Goal: Information Seeking & Learning: Stay updated

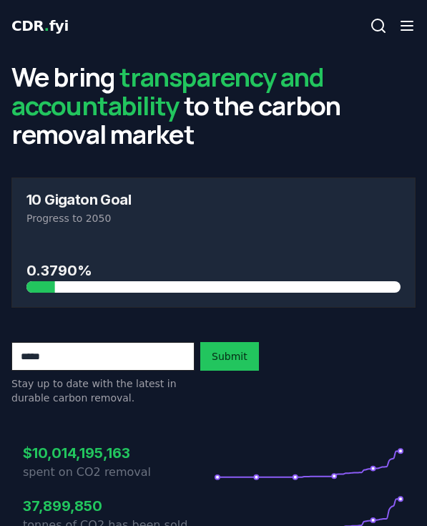
click at [409, 28] on icon "button" at bounding box center [407, 25] width 17 height 17
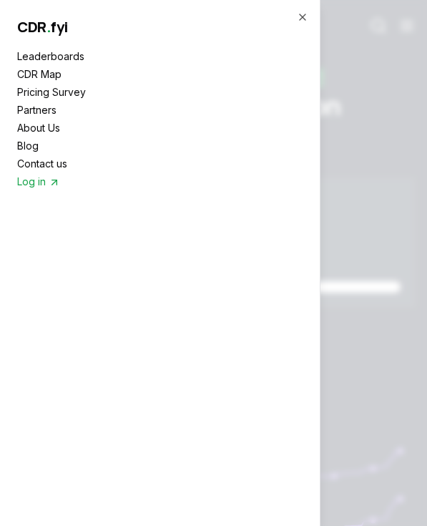
click at [29, 147] on link "Blog" at bounding box center [160, 145] width 286 height 15
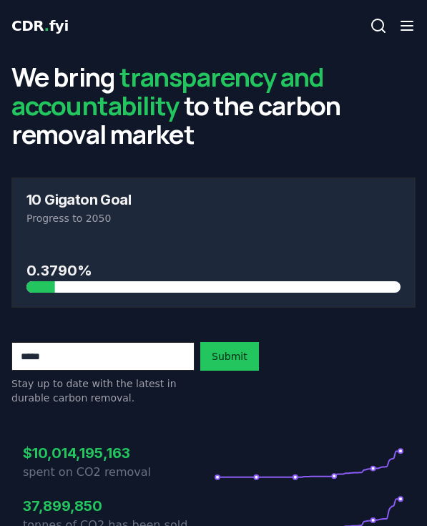
click at [402, 26] on icon "button" at bounding box center [407, 25] width 17 height 17
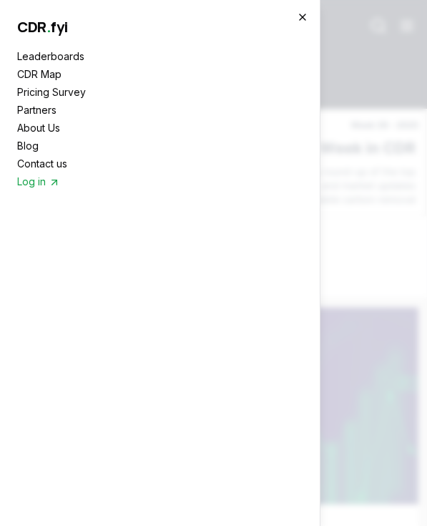
click at [298, 16] on icon "button" at bounding box center [302, 16] width 11 height 11
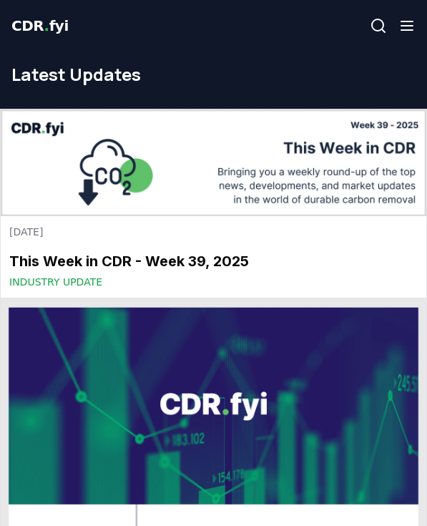
click at [173, 134] on img at bounding box center [214, 163] width 426 height 107
click at [117, 161] on img at bounding box center [214, 163] width 426 height 107
click at [373, 148] on img at bounding box center [214, 163] width 426 height 107
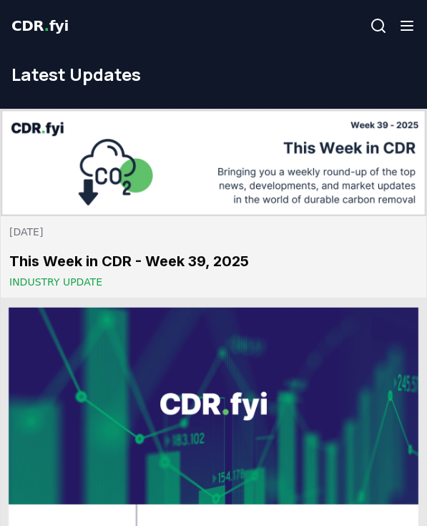
click at [69, 281] on span "Industry Update" at bounding box center [55, 282] width 93 height 14
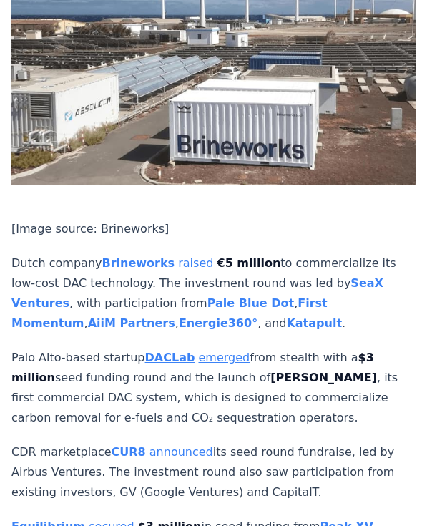
scroll to position [3008, 0]
